Goal: Find specific page/section: Find specific page/section

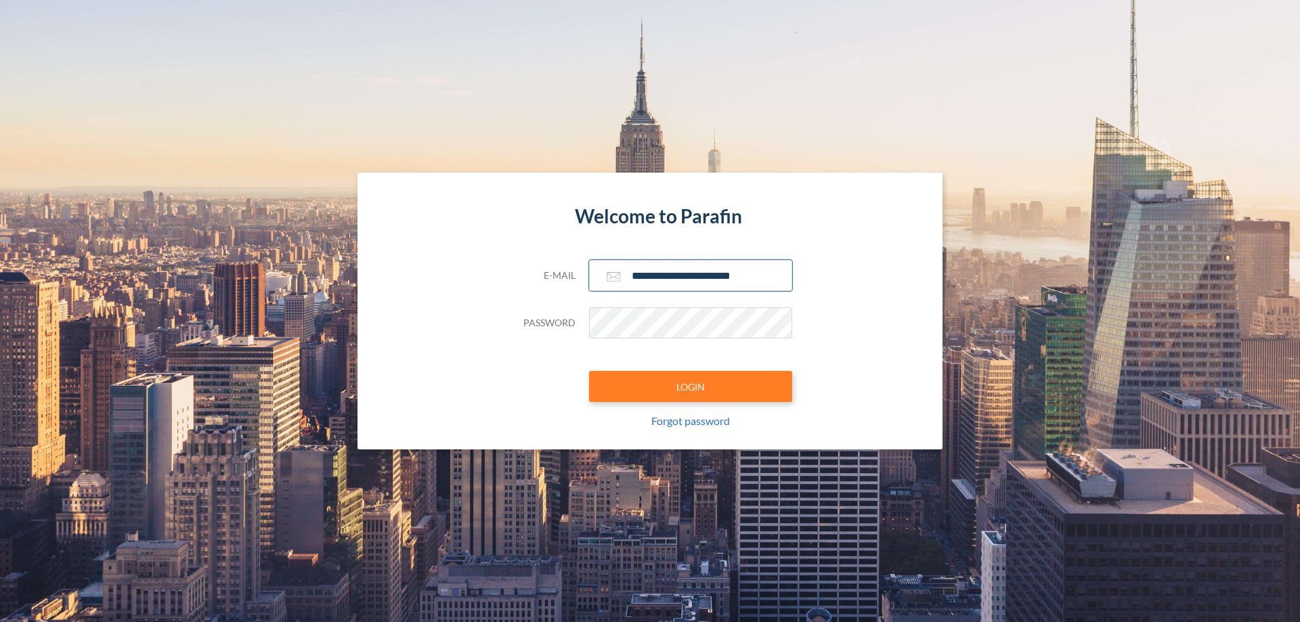
type input "**********"
click at [691, 387] on button "LOGIN" at bounding box center [690, 386] width 203 height 31
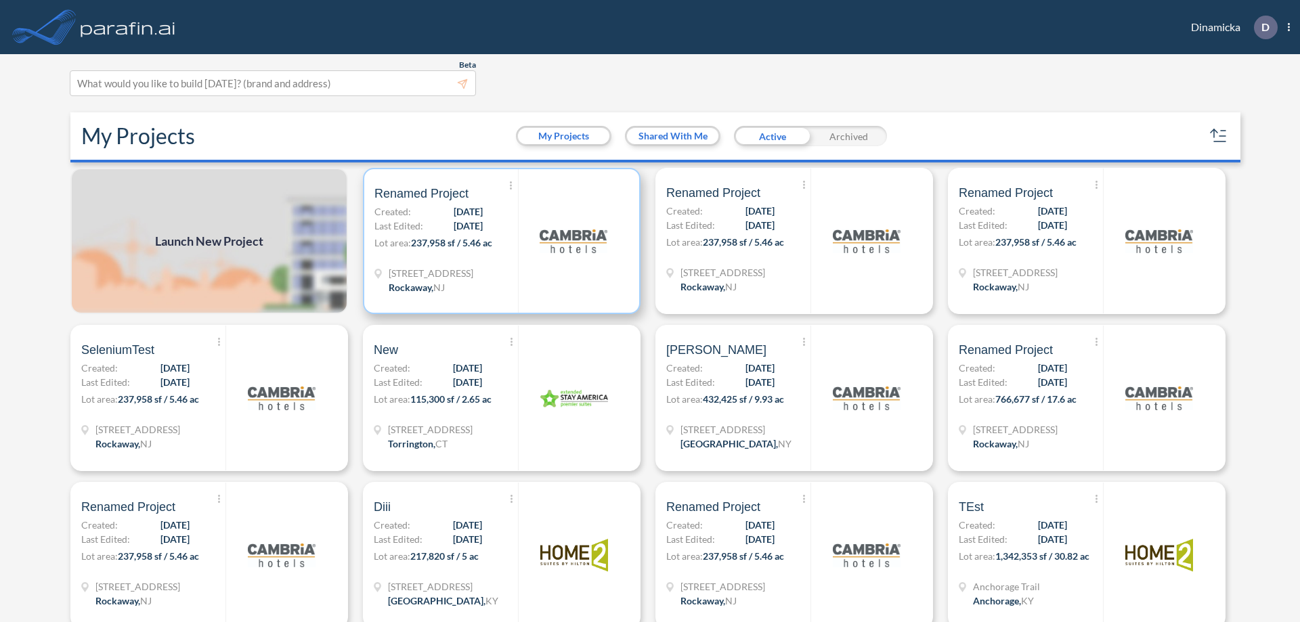
scroll to position [3, 0]
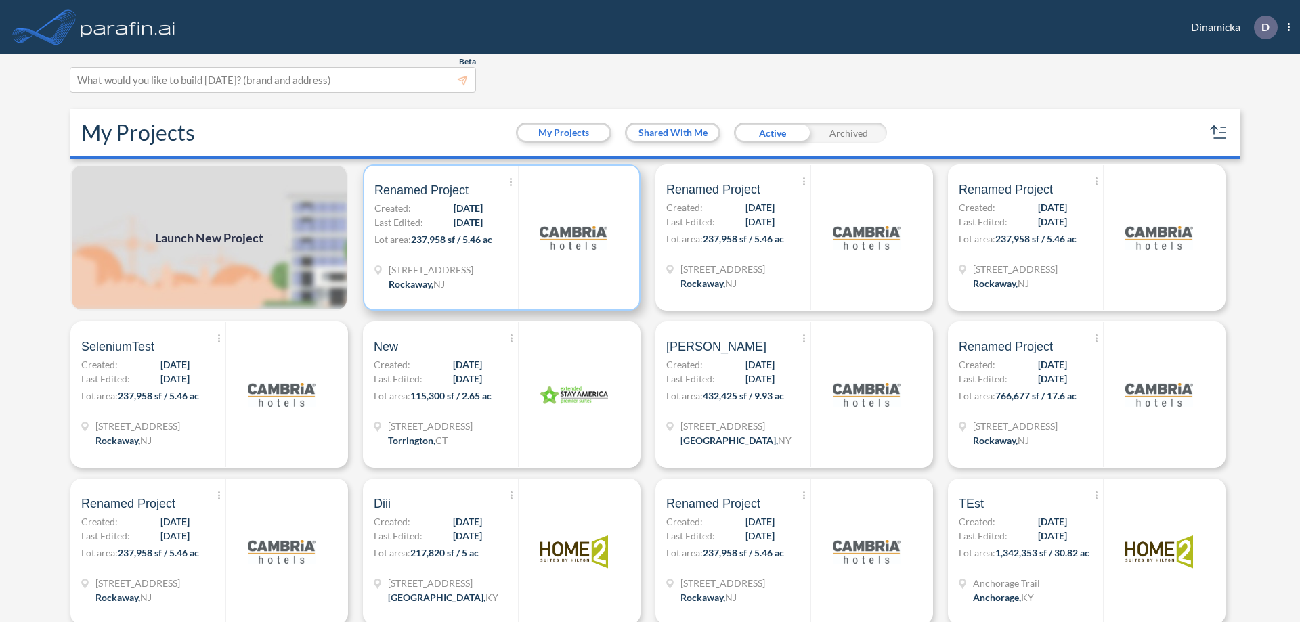
click at [499, 238] on p "Lot area: 237,958 sf / 5.46 ac" at bounding box center [446, 242] width 144 height 20
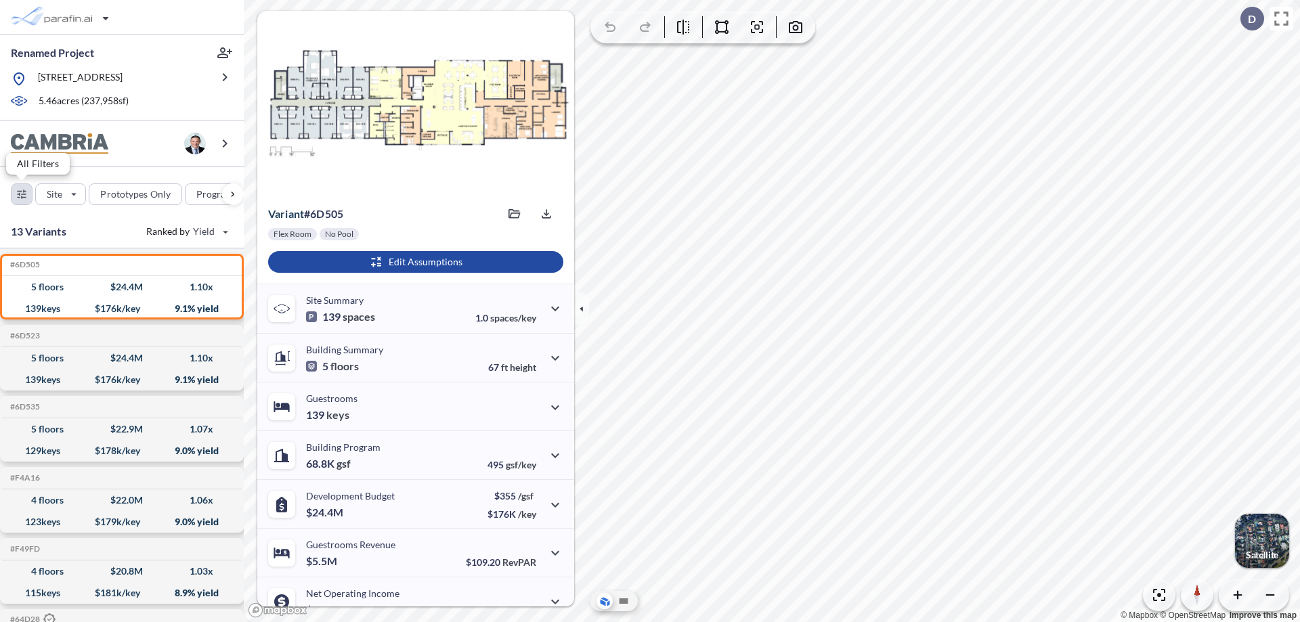
click at [22, 194] on div "button" at bounding box center [22, 194] width 20 height 20
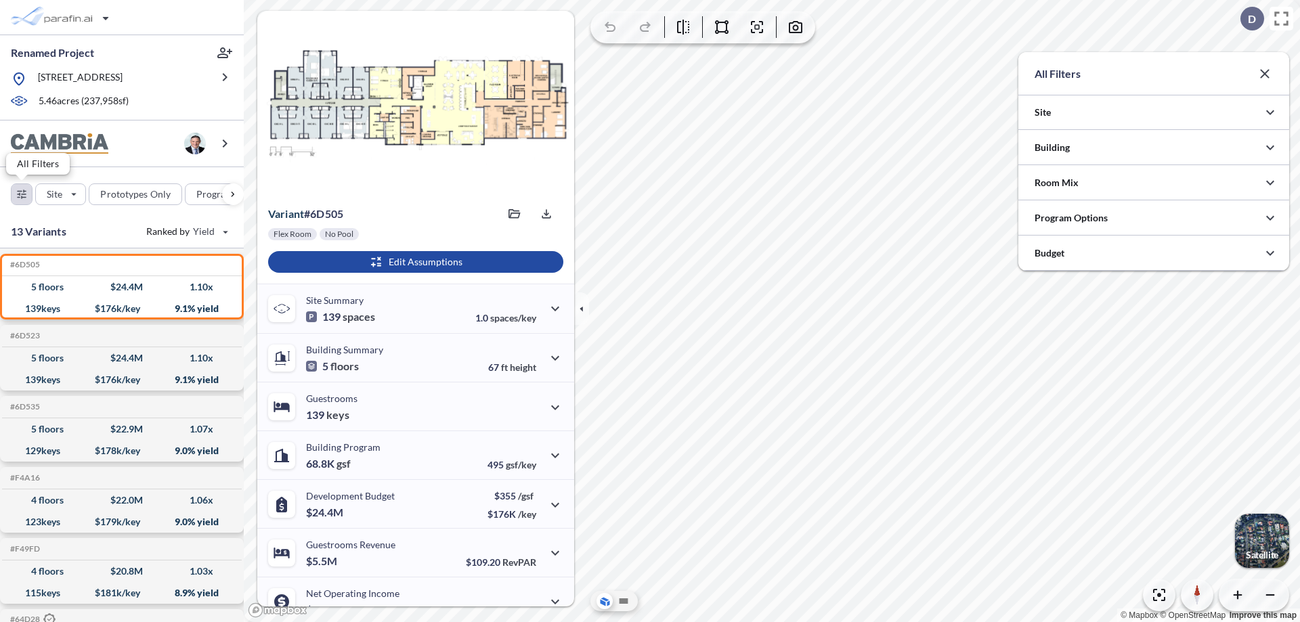
scroll to position [677192, 676922]
click at [1270, 148] on icon "button" at bounding box center [1270, 148] width 16 height 16
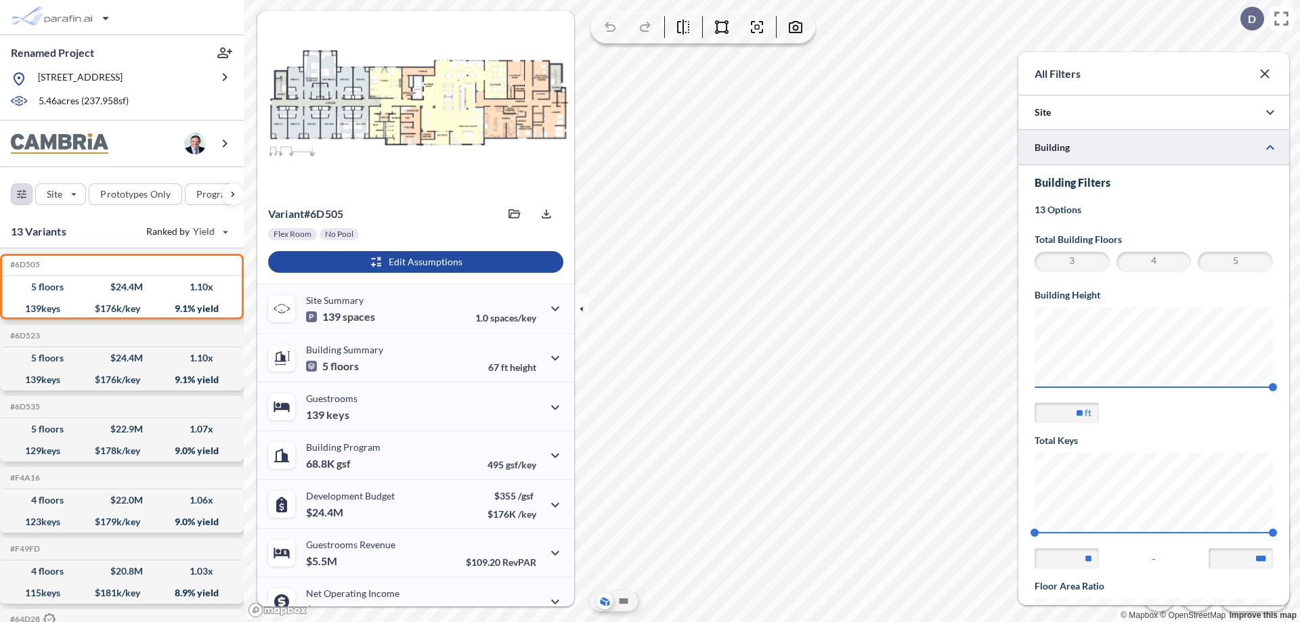
scroll to position [236, 0]
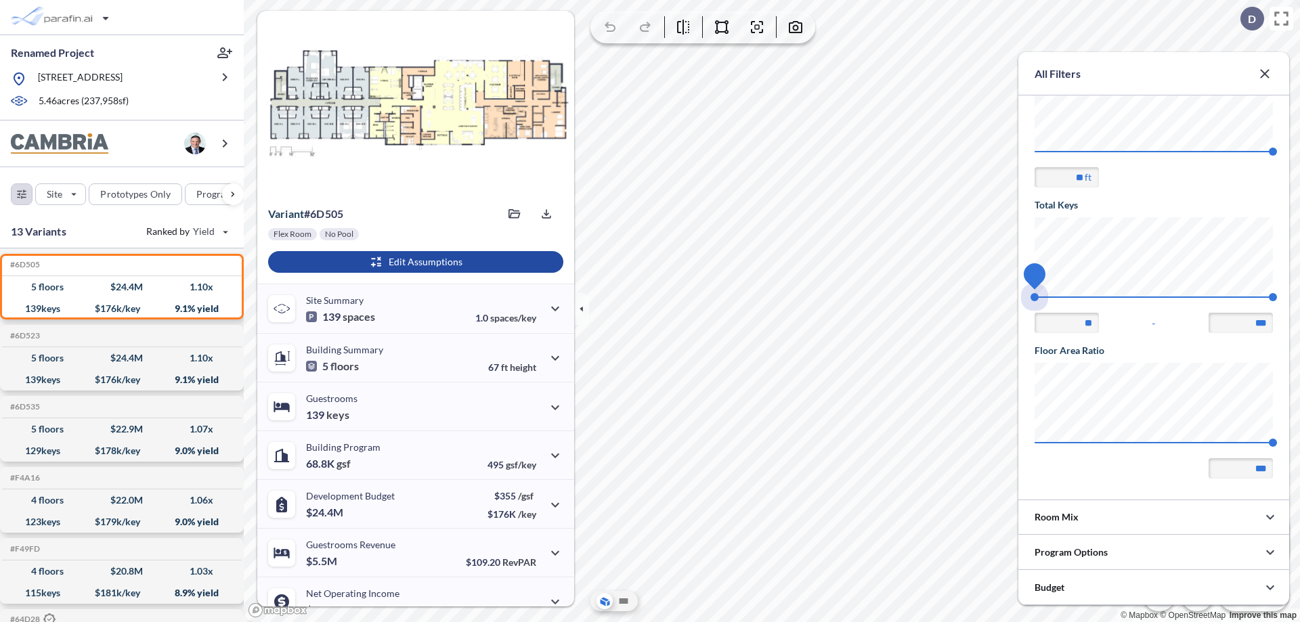
drag, startPoint x: 1035, startPoint y: 297, endPoint x: 1273, endPoint y: 297, distance: 238.4
click at [1273, 297] on span "74 140" at bounding box center [1154, 302] width 238 height 10
type input "***"
